Goal: Find specific page/section: Find specific page/section

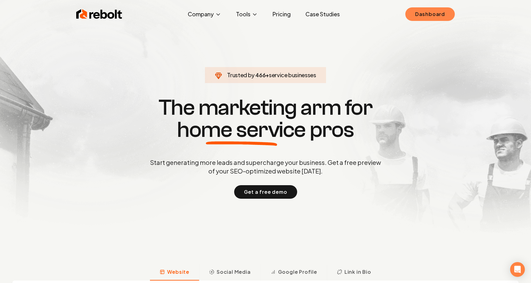
click at [446, 17] on link "Dashboard" at bounding box center [431, 14] width 50 height 14
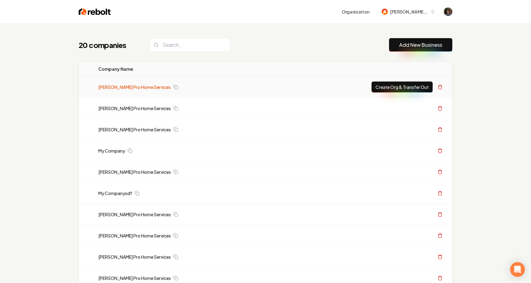
click at [135, 85] on link "[PERSON_NAME] Pro Home Services" at bounding box center [134, 87] width 73 height 6
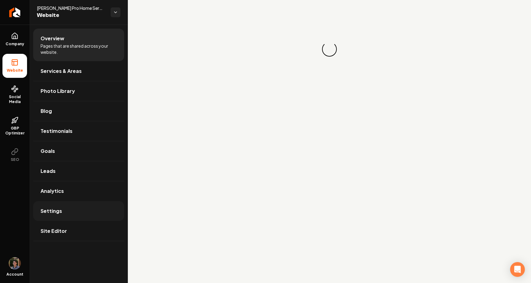
click at [72, 214] on link "Settings" at bounding box center [78, 211] width 91 height 20
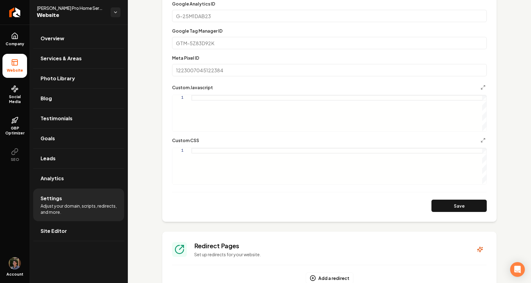
scroll to position [220, 0]
